Goal: Task Accomplishment & Management: Manage account settings

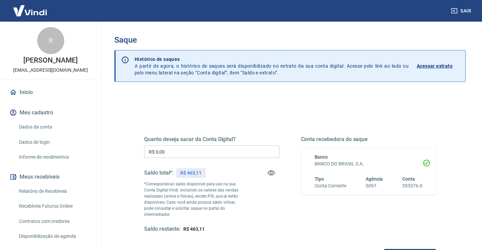
click at [199, 148] on input "R$ 0,00" at bounding box center [211, 151] width 135 height 13
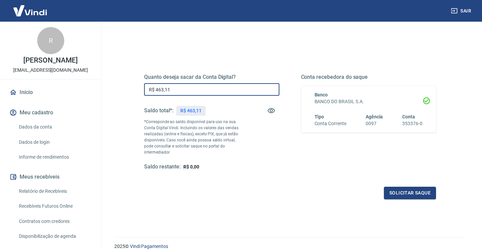
scroll to position [68, 0]
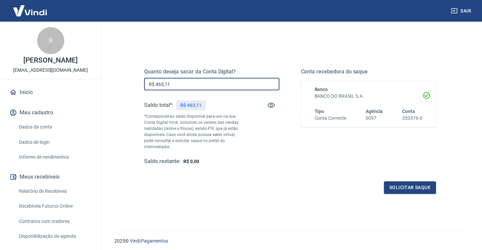
type input "R$ 463,11"
click at [381, 182] on div "Solicitar saque" at bounding box center [290, 187] width 292 height 13
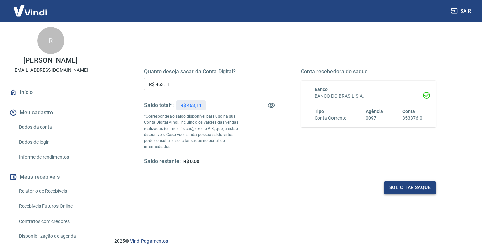
click at [390, 182] on button "Solicitar saque" at bounding box center [410, 187] width 52 height 13
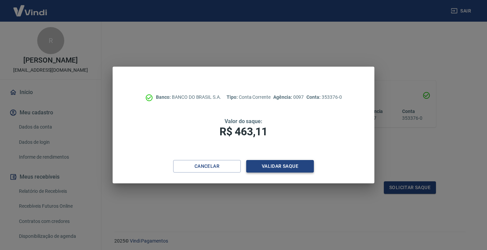
click at [276, 163] on button "Validar saque" at bounding box center [280, 166] width 68 height 13
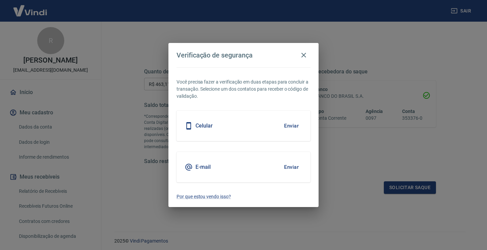
click at [289, 168] on button "Enviar" at bounding box center [291, 167] width 22 height 14
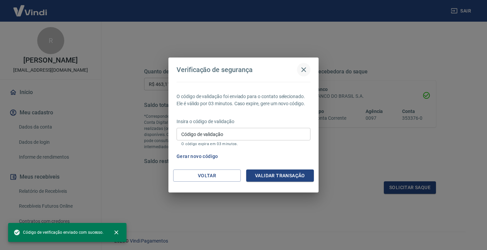
click at [304, 70] on icon "button" at bounding box center [303, 69] width 5 height 5
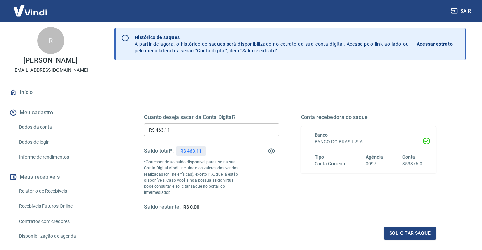
scroll to position [34, 0]
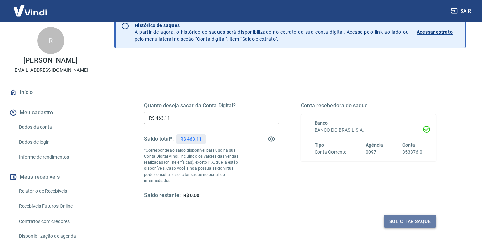
click at [407, 215] on button "Solicitar saque" at bounding box center [410, 221] width 52 height 13
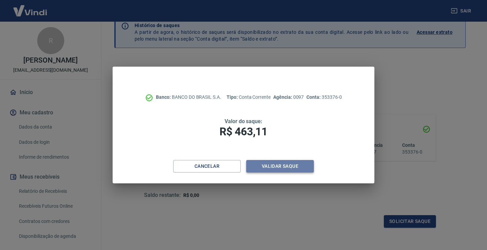
click at [295, 167] on button "Validar saque" at bounding box center [280, 166] width 68 height 13
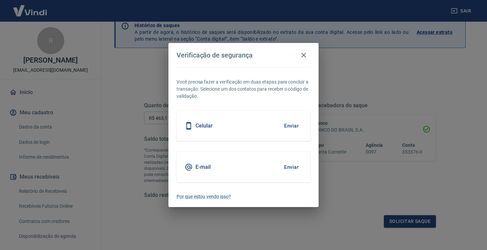
click at [294, 167] on button "Enviar" at bounding box center [291, 167] width 22 height 14
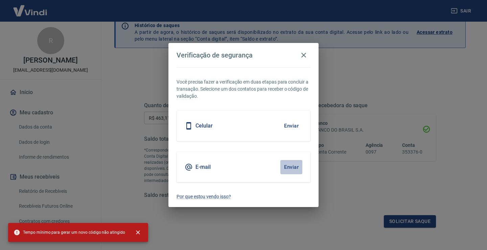
click at [292, 165] on button "Enviar" at bounding box center [291, 167] width 22 height 14
click at [309, 51] on button "button" at bounding box center [304, 55] width 14 height 14
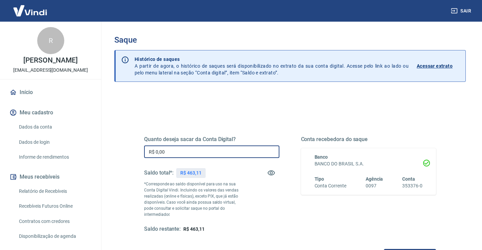
click at [176, 156] on input "R$ 0,00" at bounding box center [211, 151] width 135 height 13
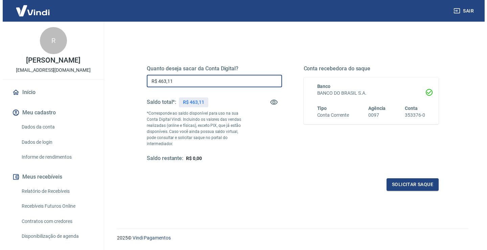
scroll to position [85, 0]
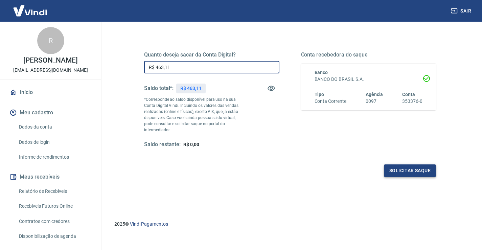
type input "R$ 463,11"
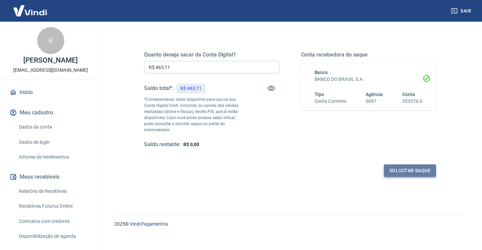
click at [424, 164] on button "Solicitar saque" at bounding box center [410, 170] width 52 height 13
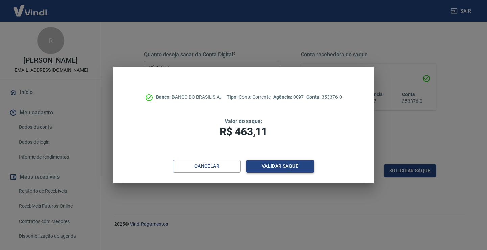
click at [282, 171] on button "Validar saque" at bounding box center [280, 166] width 68 height 13
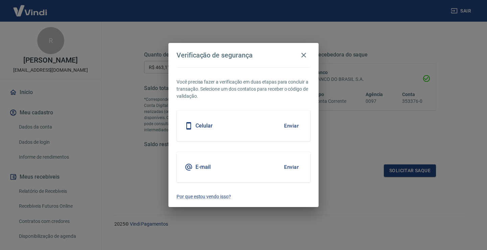
click at [287, 168] on button "Enviar" at bounding box center [291, 167] width 22 height 14
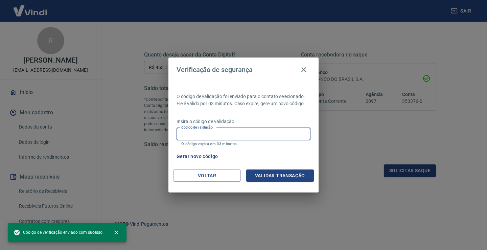
click at [244, 128] on input "Código de validação" at bounding box center [243, 134] width 134 height 13
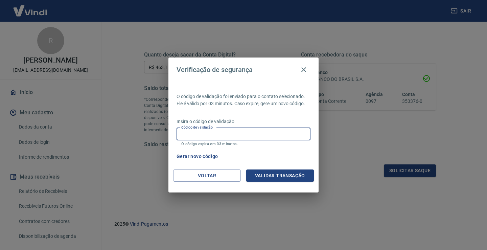
paste input "172028"
type input "172028"
click at [280, 176] on button "Validar transação" at bounding box center [280, 175] width 68 height 13
